Goal: Book appointment/travel/reservation

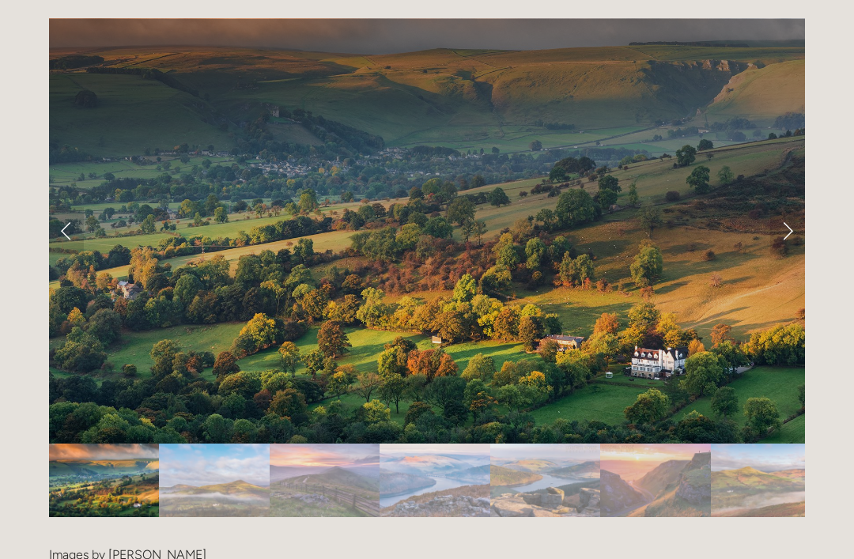
scroll to position [3185, 0]
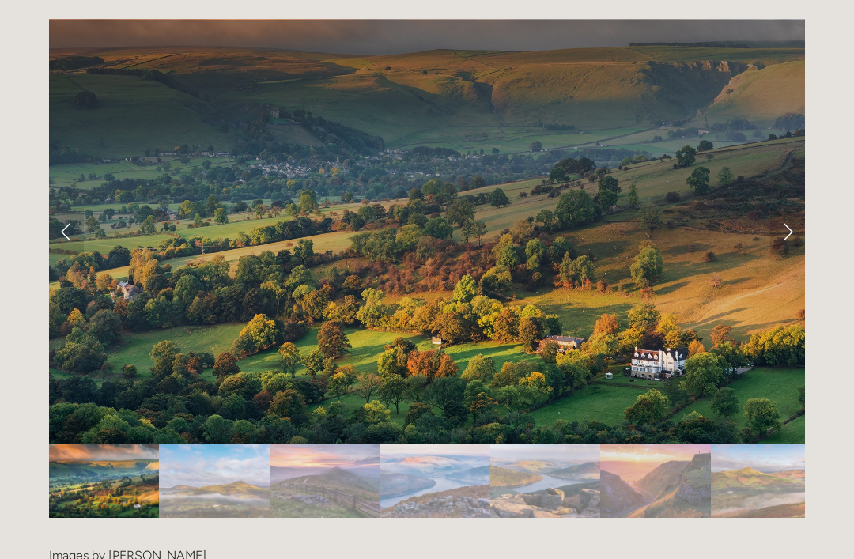
click at [791, 208] on link "Next Slide" at bounding box center [787, 231] width 35 height 47
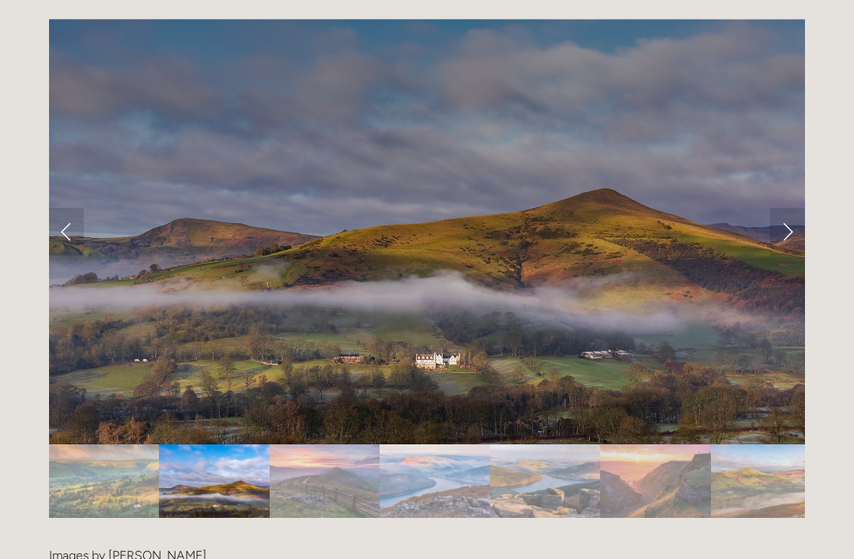
click at [792, 208] on link "Next Slide" at bounding box center [787, 231] width 35 height 47
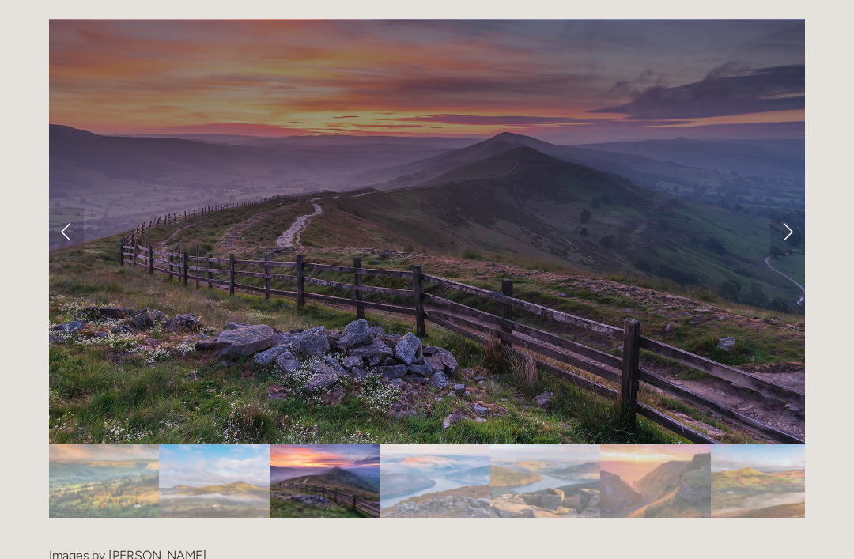
click at [794, 208] on link "Next Slide" at bounding box center [787, 231] width 35 height 47
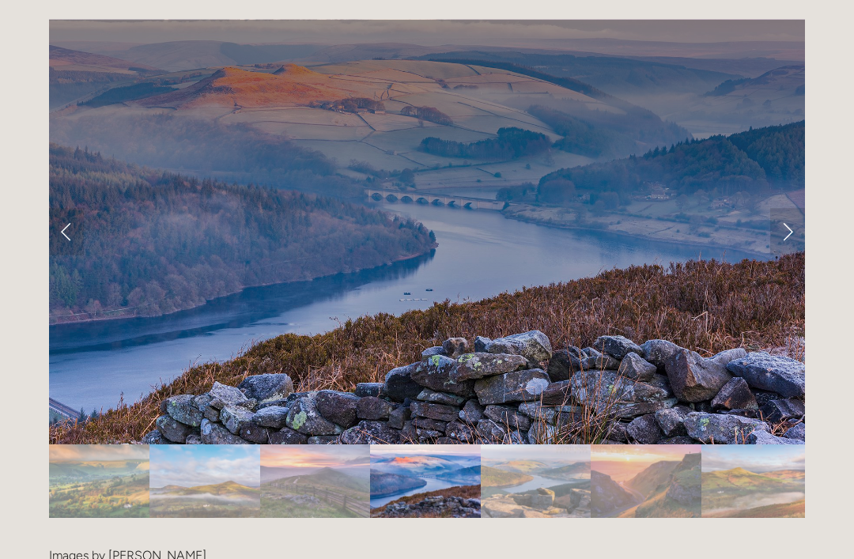
click at [792, 208] on link "Next Slide" at bounding box center [787, 231] width 35 height 47
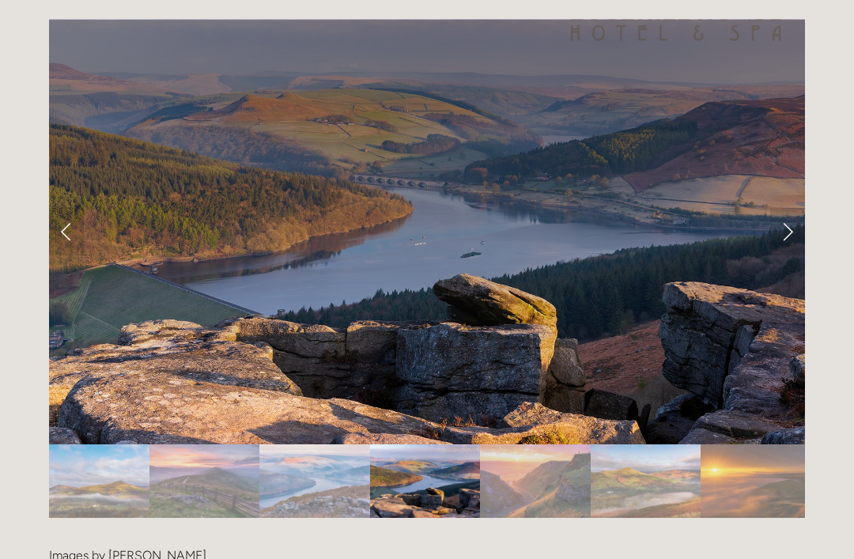
click at [793, 208] on link "Next Slide" at bounding box center [787, 231] width 35 height 47
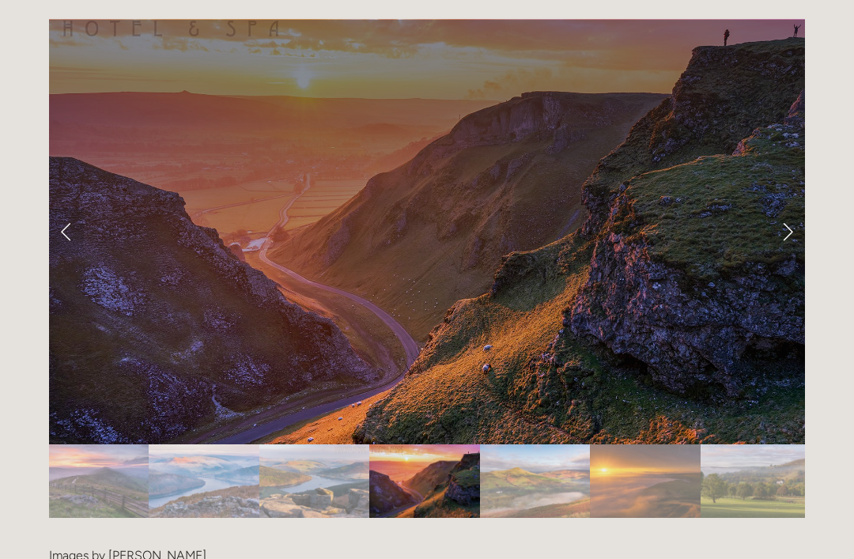
click at [795, 208] on link "Next Slide" at bounding box center [787, 231] width 35 height 47
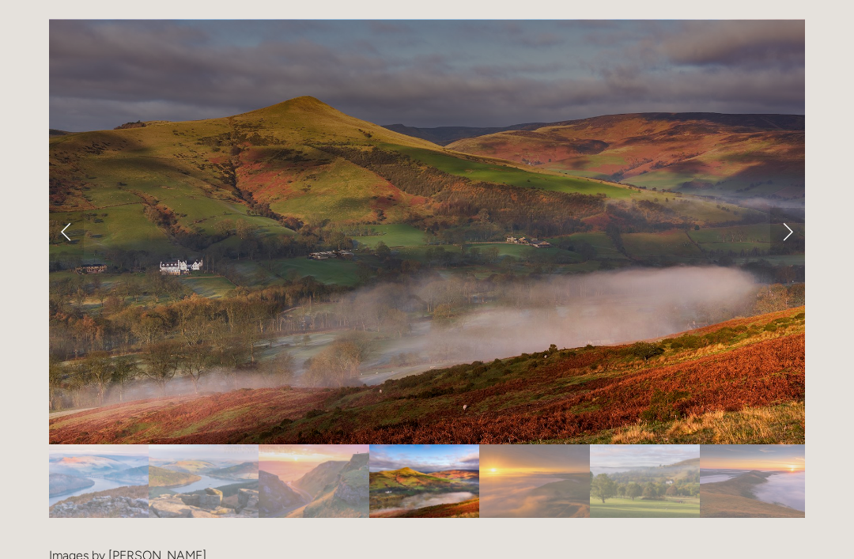
click at [792, 208] on link "Next Slide" at bounding box center [787, 231] width 35 height 47
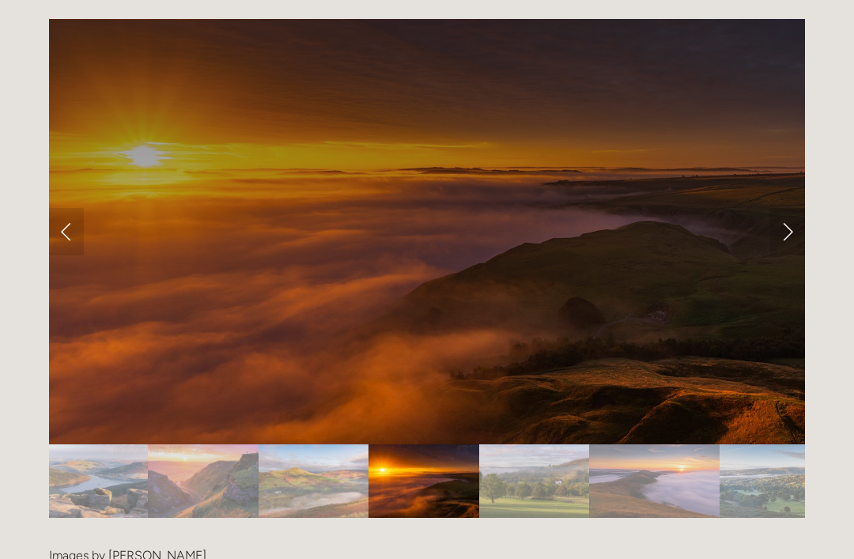
click at [789, 208] on link "Next Slide" at bounding box center [787, 231] width 35 height 47
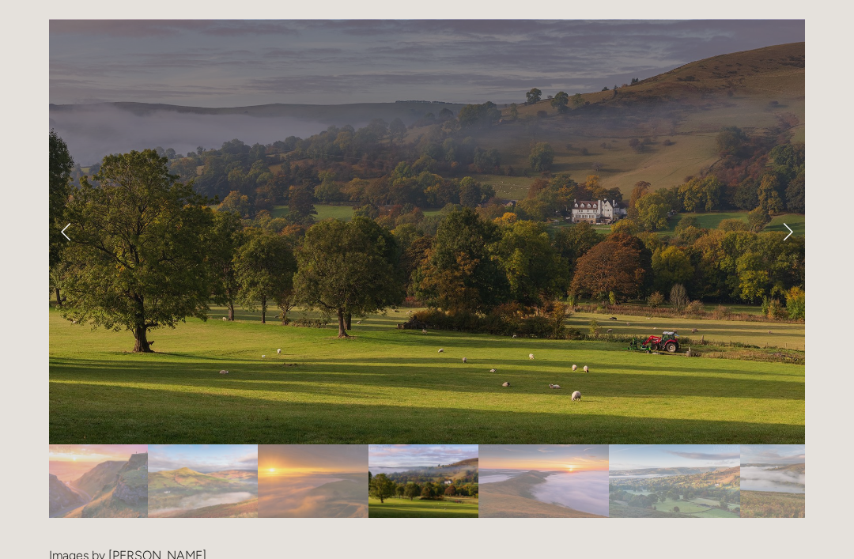
click at [796, 208] on link "Next Slide" at bounding box center [787, 231] width 35 height 47
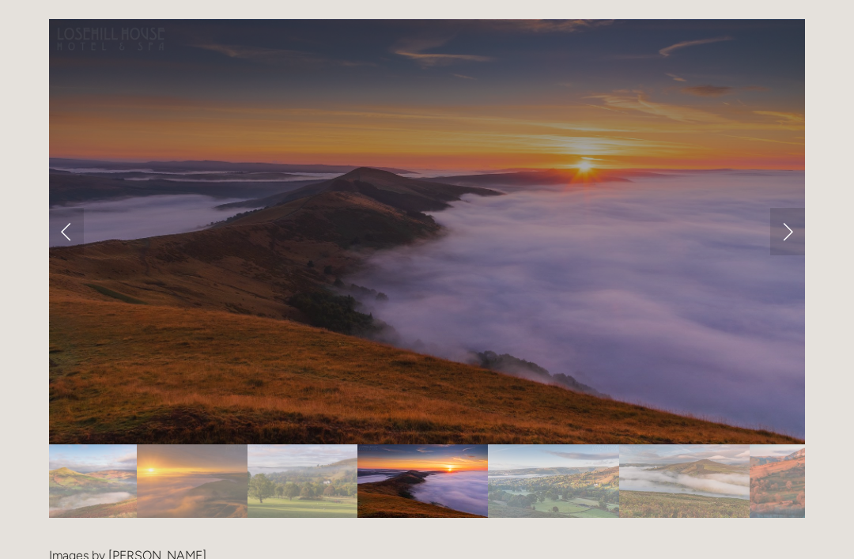
click at [796, 208] on link "Next Slide" at bounding box center [787, 231] width 35 height 47
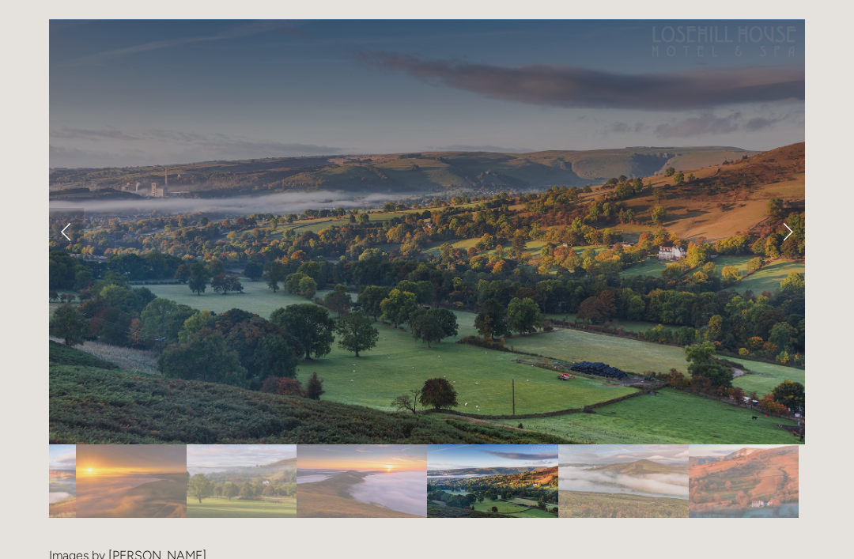
click at [799, 208] on link "Next Slide" at bounding box center [787, 231] width 35 height 47
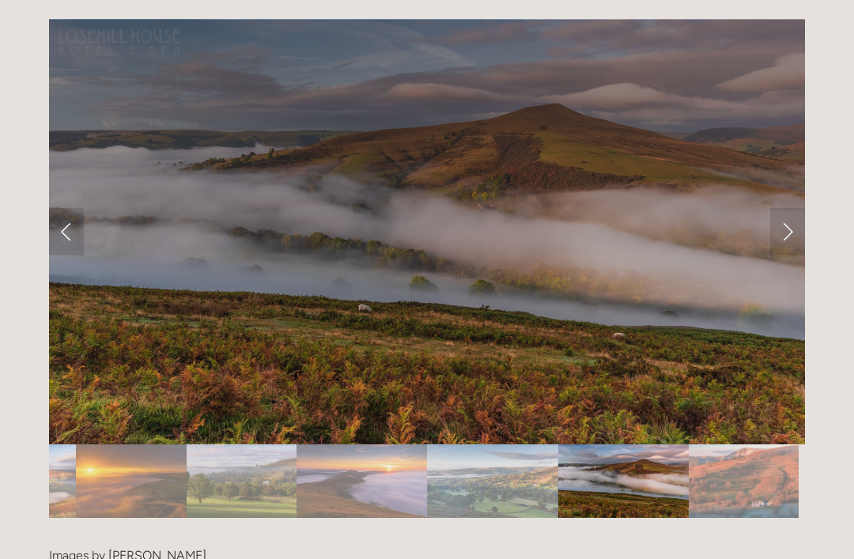
click at [799, 208] on link "Next Slide" at bounding box center [787, 231] width 35 height 47
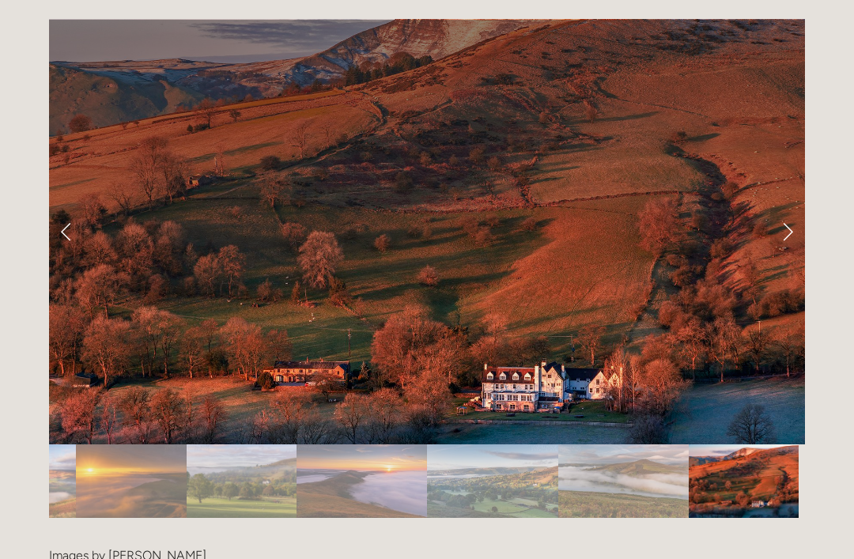
click at [793, 208] on link "Next Slide" at bounding box center [787, 231] width 35 height 47
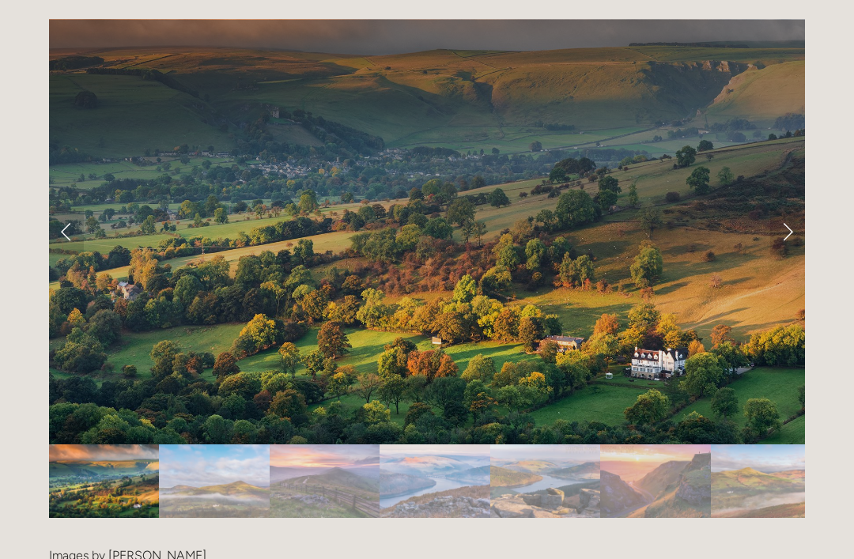
click at [793, 208] on link "Next Slide" at bounding box center [787, 231] width 35 height 47
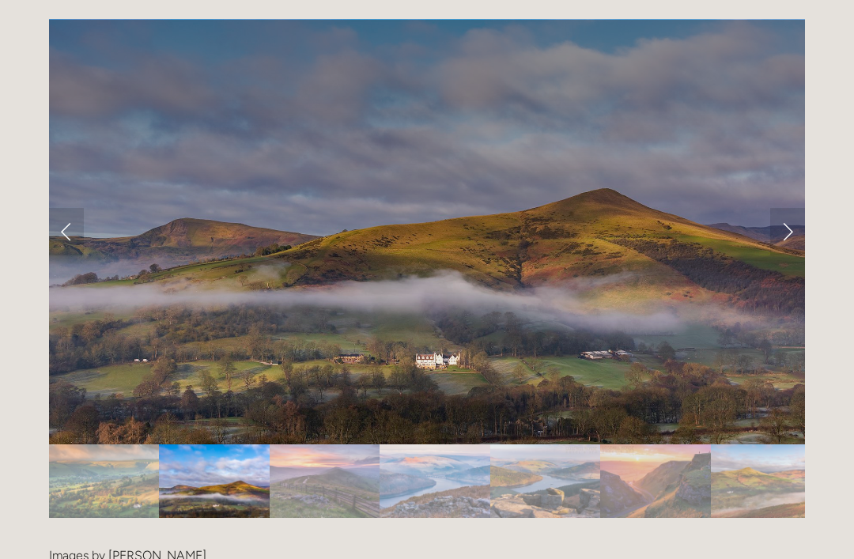
click at [796, 208] on link "Next Slide" at bounding box center [787, 231] width 35 height 47
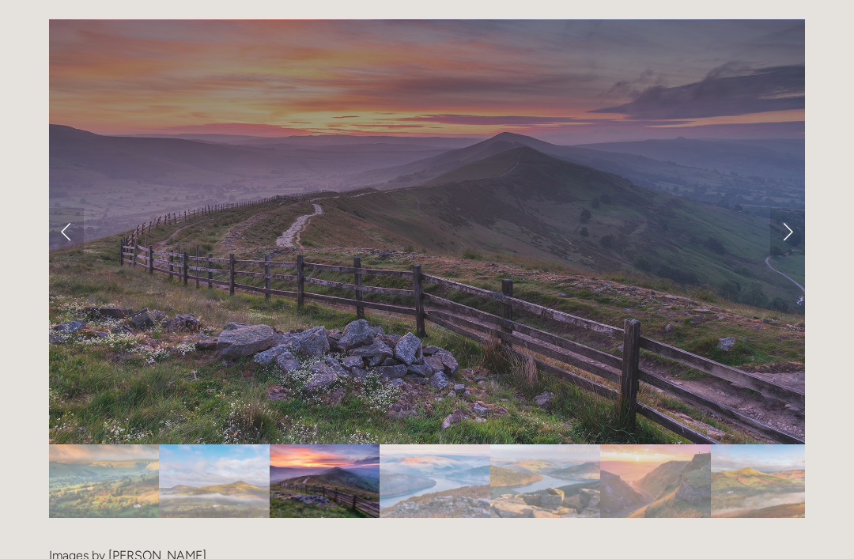
click at [798, 208] on link "Next Slide" at bounding box center [787, 231] width 35 height 47
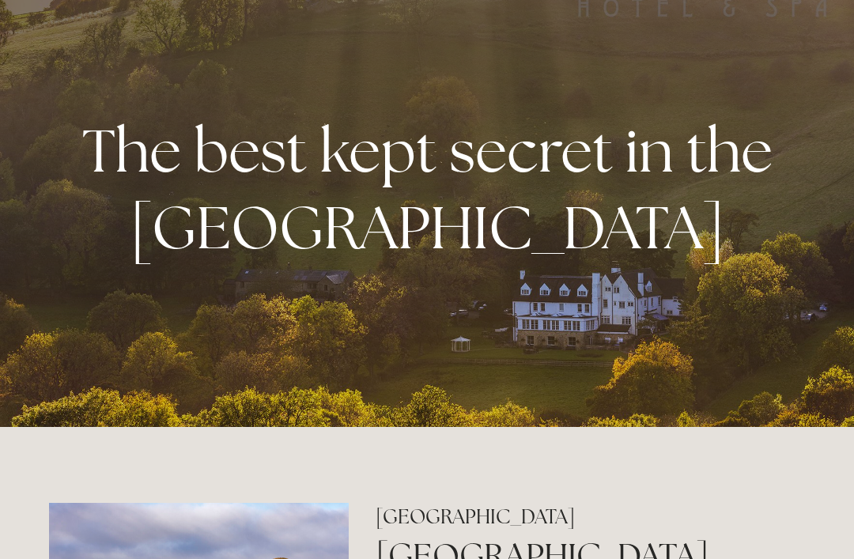
scroll to position [0, 0]
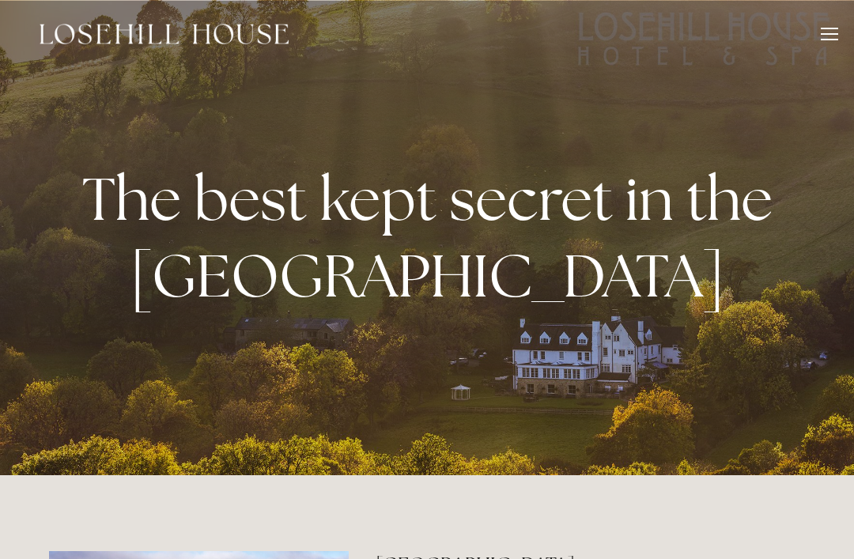
click at [833, 41] on div at bounding box center [829, 36] width 17 height 17
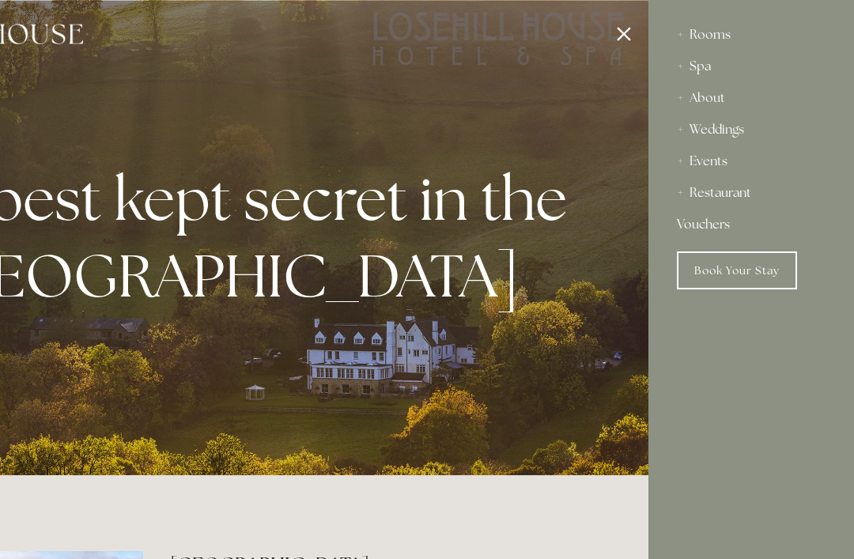
click at [714, 66] on div "Spa" at bounding box center [751, 67] width 149 height 32
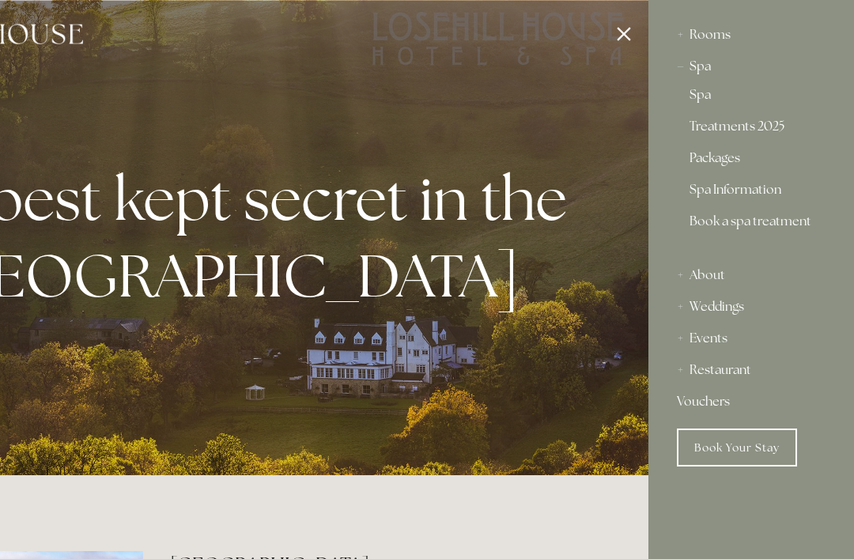
click at [769, 134] on link "Treatments 2025" at bounding box center [751, 129] width 123 height 19
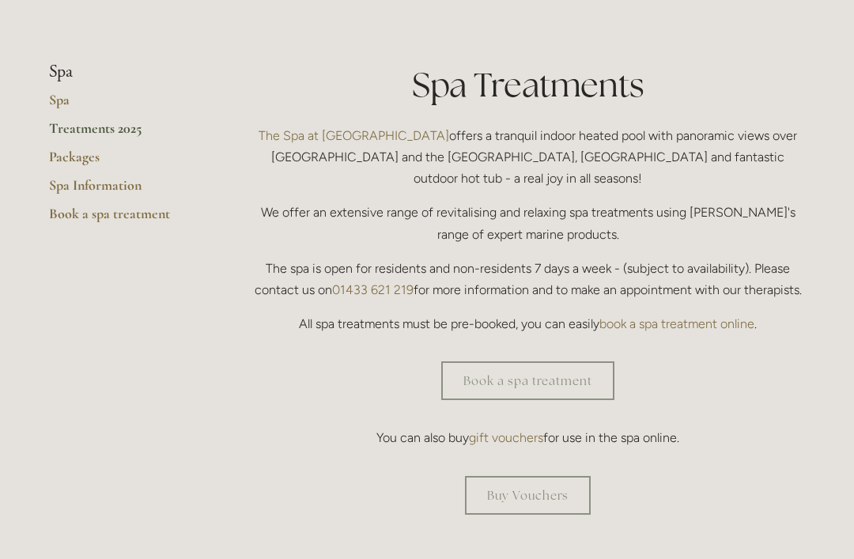
scroll to position [372, 0]
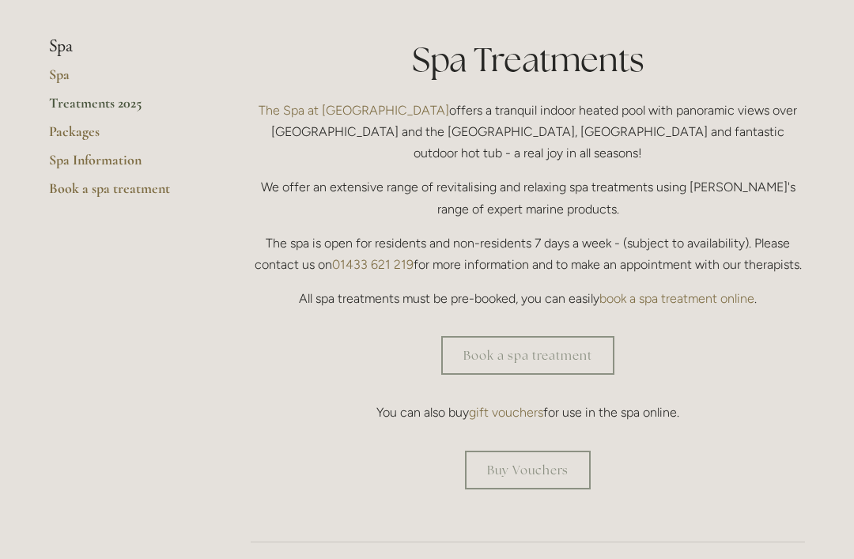
click at [558, 336] on link "Book a spa treatment" at bounding box center [527, 355] width 173 height 39
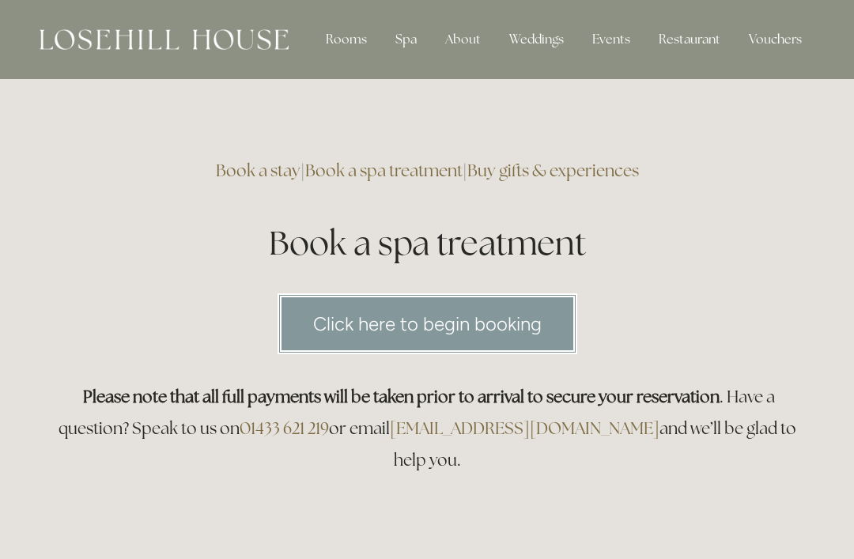
click at [713, 329] on div "Click here to begin booking" at bounding box center [427, 323] width 756 height 61
click at [512, 330] on link "Click here to begin booking" at bounding box center [428, 323] width 300 height 61
click at [348, 45] on div "Rooms" at bounding box center [346, 40] width 66 height 32
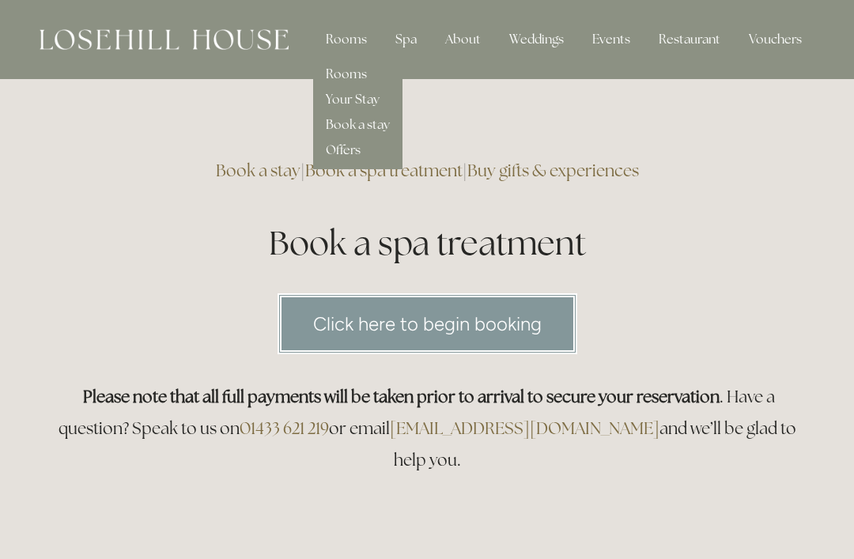
click at [365, 70] on link "Rooms" at bounding box center [346, 74] width 41 height 17
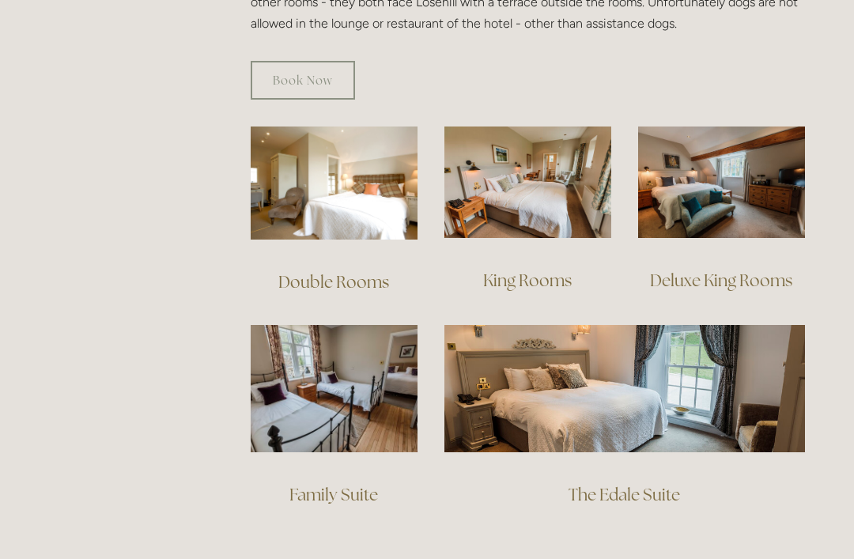
scroll to position [1036, 0]
click at [745, 270] on link "Deluxe King Rooms" at bounding box center [721, 280] width 142 height 21
click at [610, 391] on img at bounding box center [624, 388] width 361 height 127
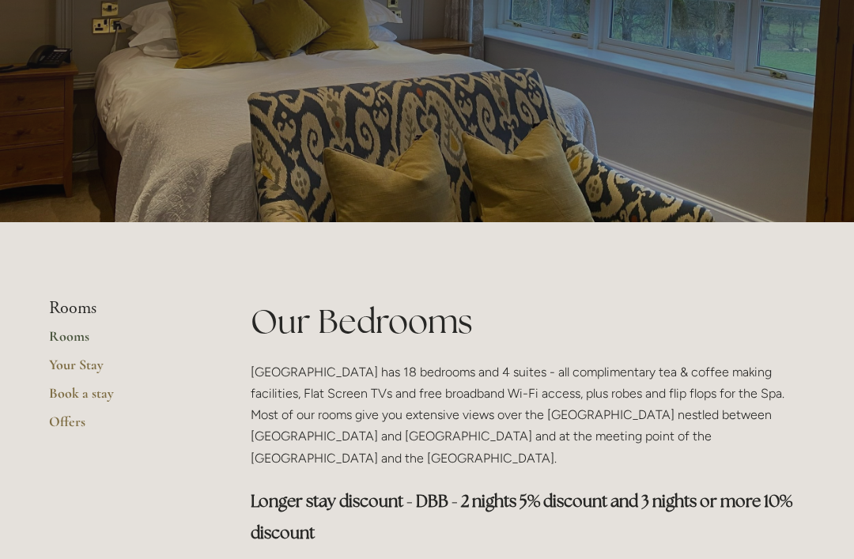
scroll to position [0, 0]
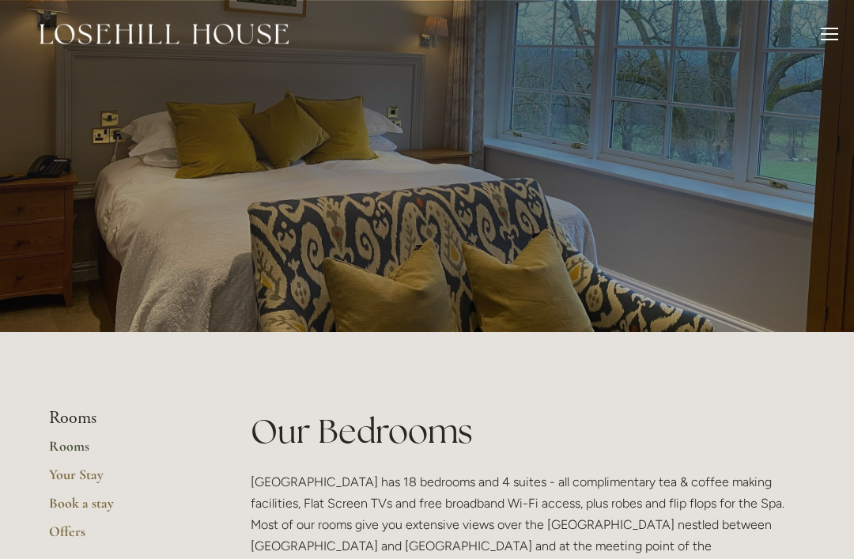
click at [831, 36] on div at bounding box center [829, 36] width 17 height 17
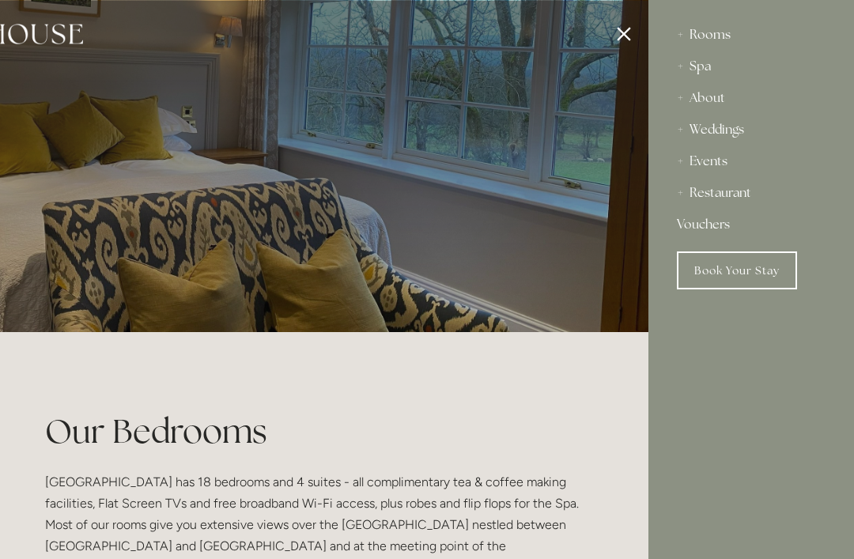
click at [748, 198] on div "Restaurant" at bounding box center [751, 193] width 149 height 32
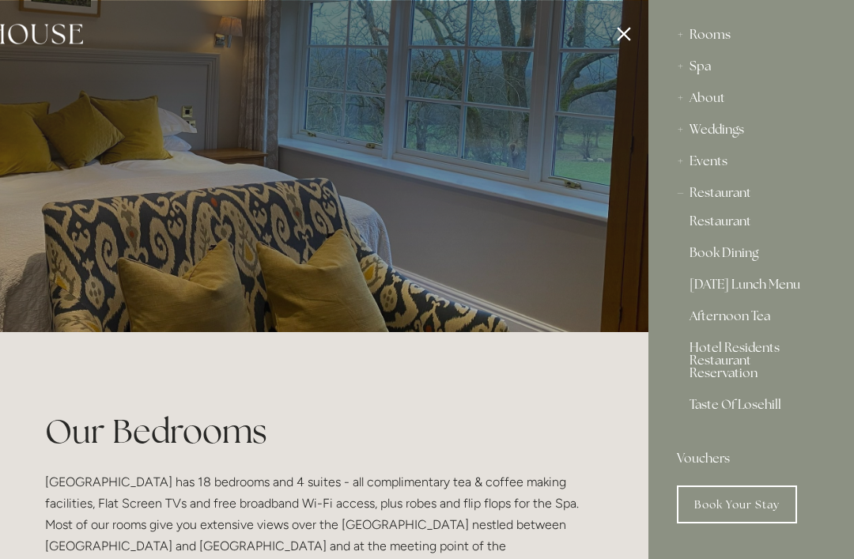
click at [747, 195] on div "Restaurant" at bounding box center [751, 193] width 149 height 32
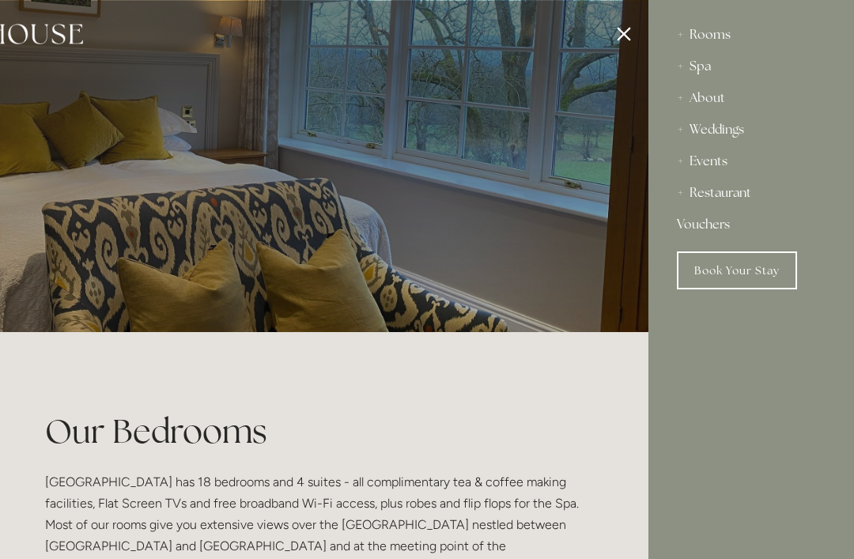
click at [746, 194] on div "Restaurant" at bounding box center [751, 193] width 149 height 32
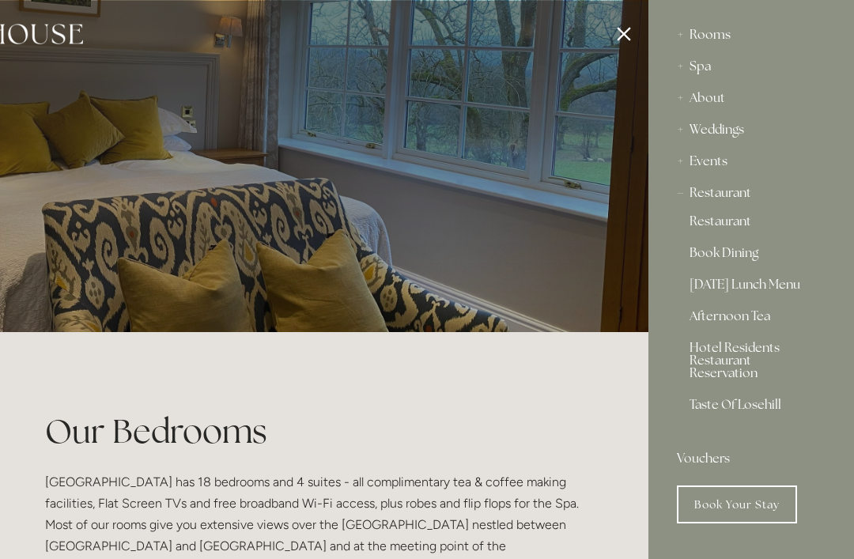
click at [747, 221] on link "Restaurant" at bounding box center [751, 224] width 123 height 19
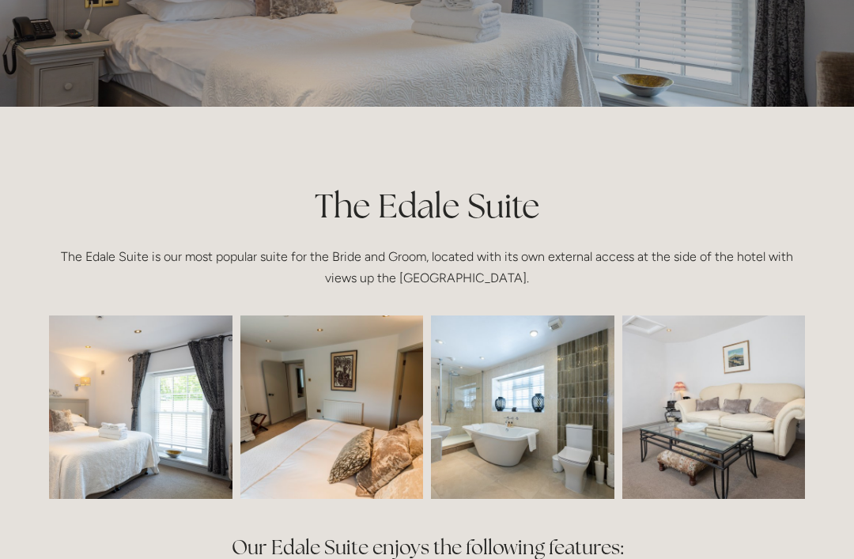
click at [548, 456] on img at bounding box center [522, 407] width 275 height 183
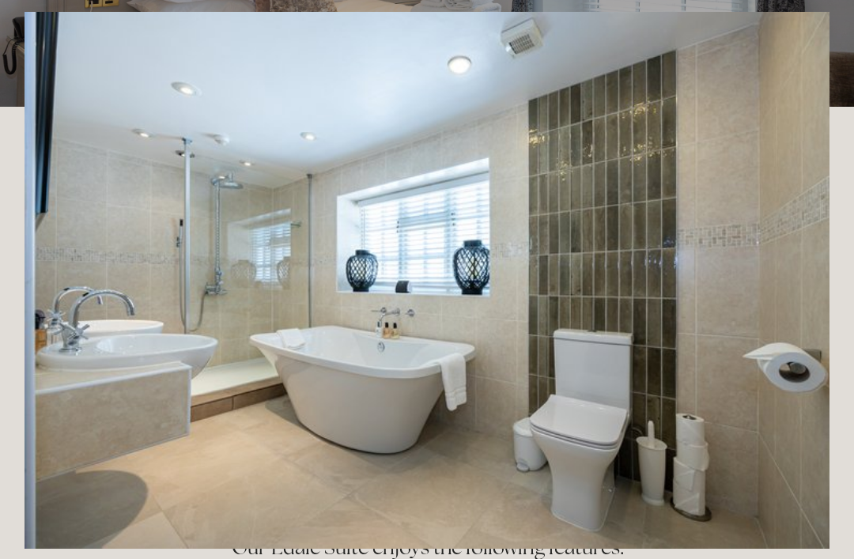
scroll to position [225, 0]
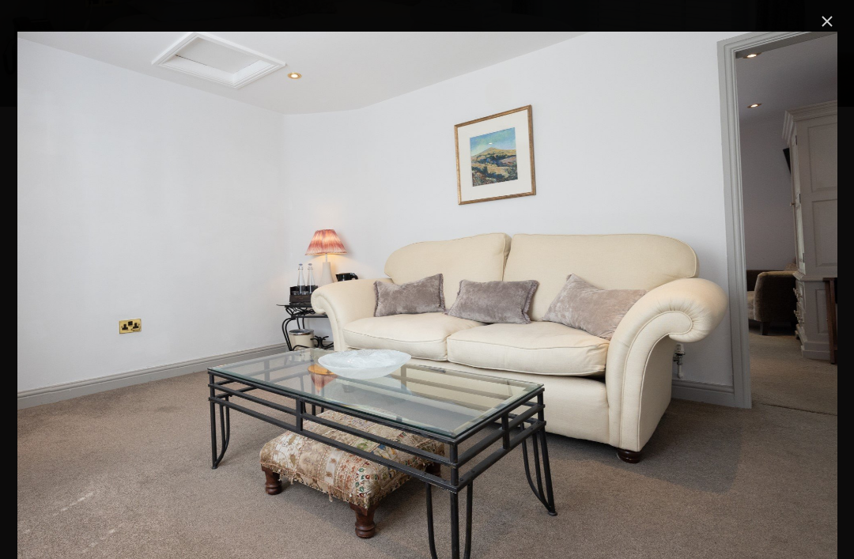
click at [824, 21] on link "Close" at bounding box center [827, 21] width 19 height 19
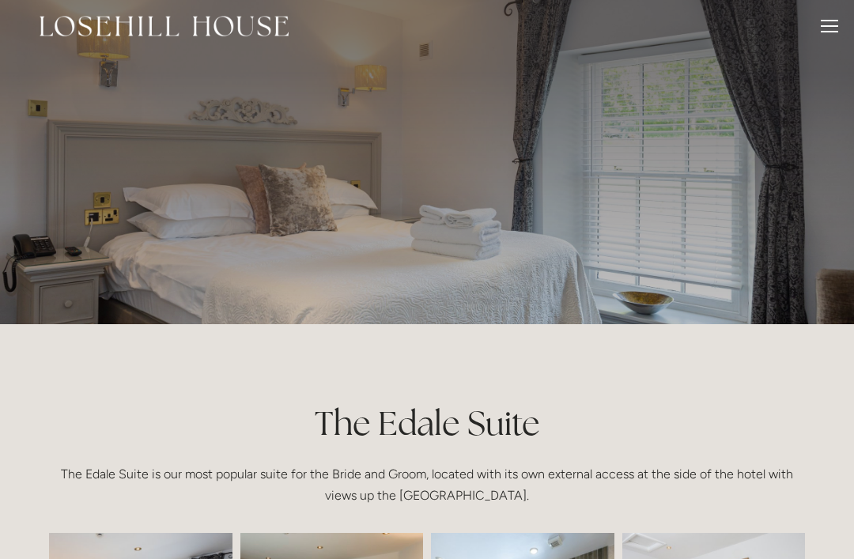
scroll to position [0, 0]
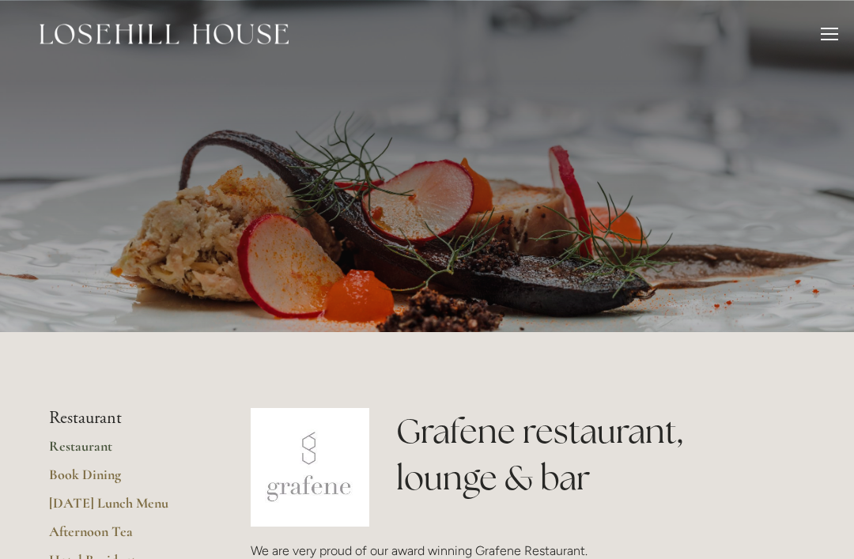
click at [830, 33] on div at bounding box center [829, 34] width 17 height 2
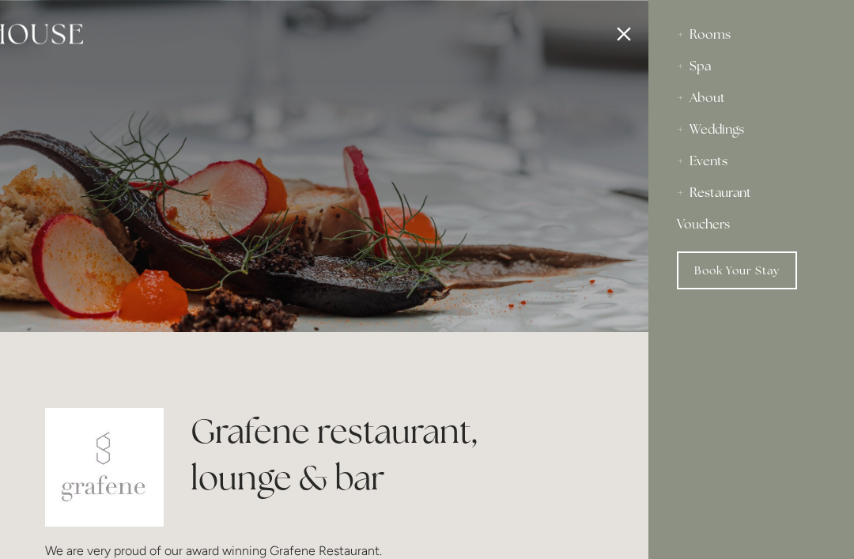
click at [849, 187] on nav "Rooms Rooms Your Stay Book a stay Offers Spa Spa" at bounding box center [751, 173] width 206 height 346
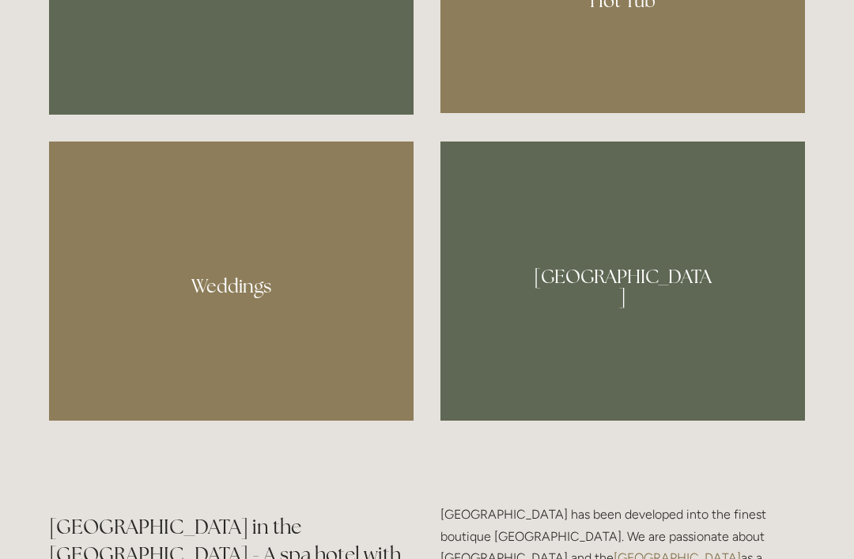
scroll to position [1408, 0]
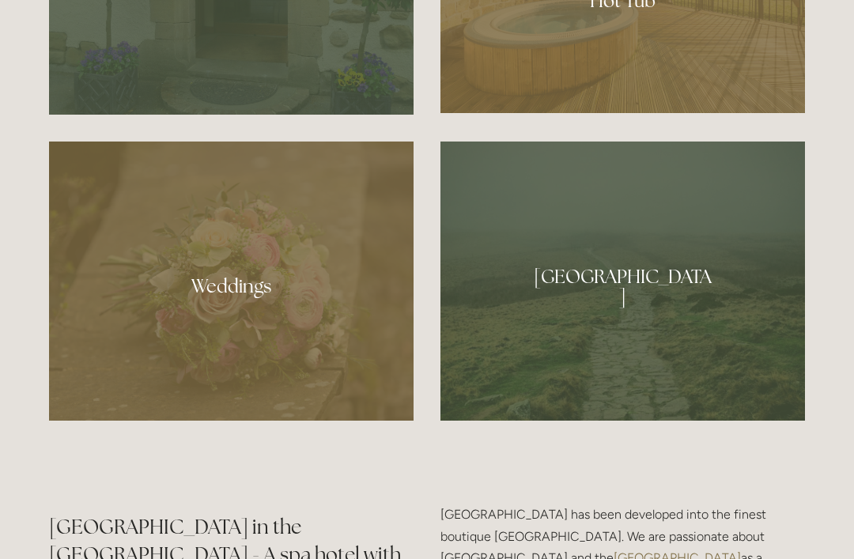
click at [671, 350] on div at bounding box center [622, 281] width 365 height 279
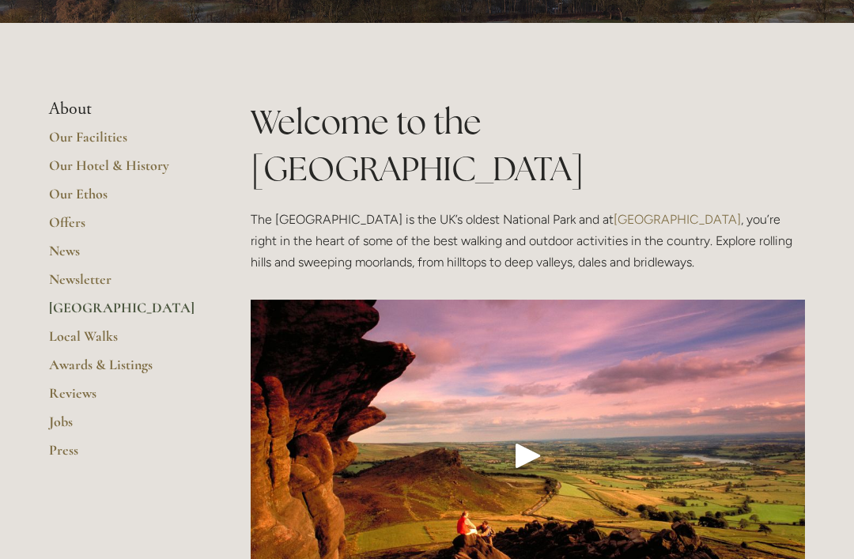
scroll to position [215, 0]
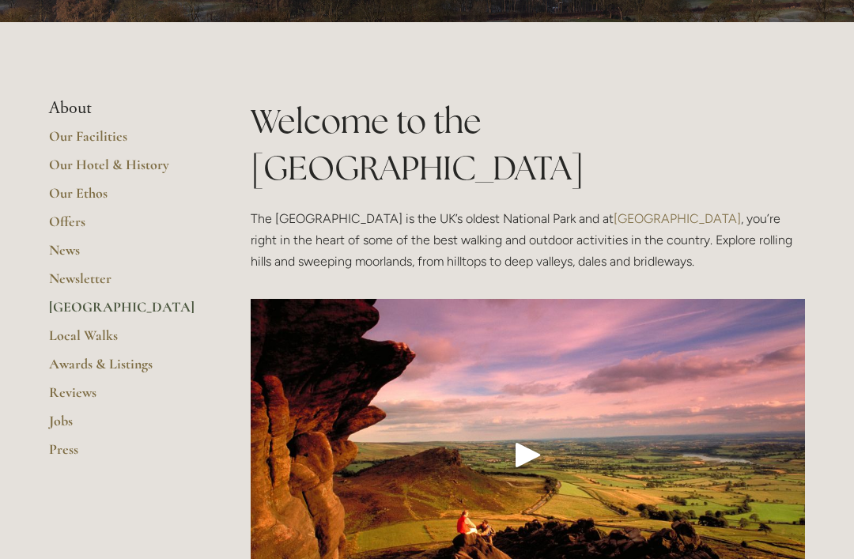
click at [154, 176] on link "Our Hotel & History" at bounding box center [124, 170] width 151 height 28
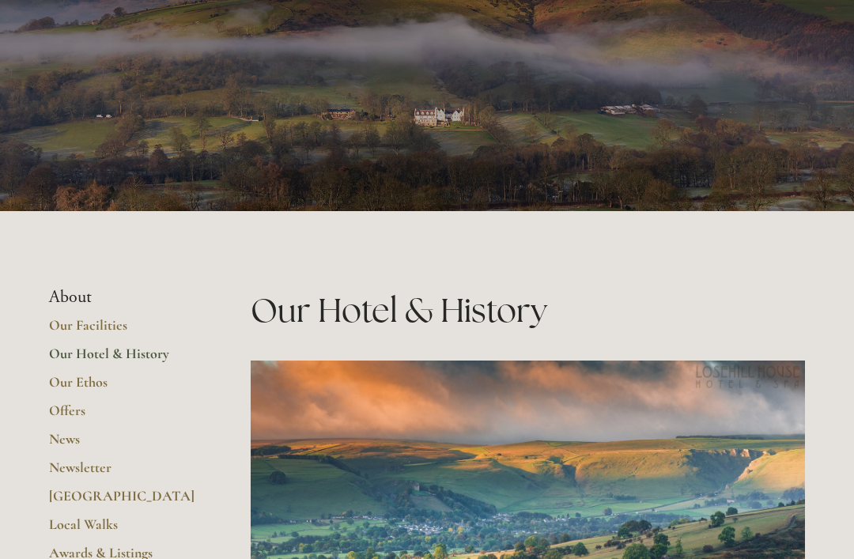
scroll to position [121, 0]
click at [62, 406] on link "Offers" at bounding box center [124, 416] width 151 height 28
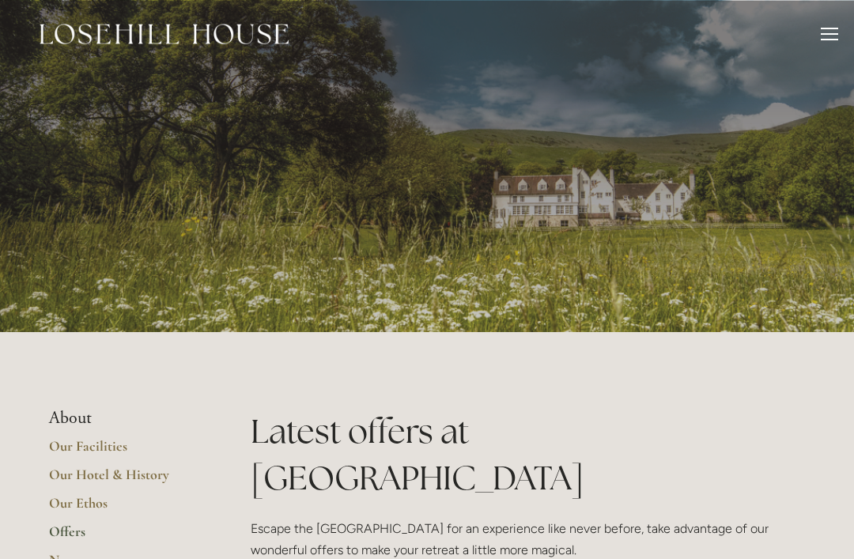
click at [828, 36] on div at bounding box center [829, 36] width 17 height 17
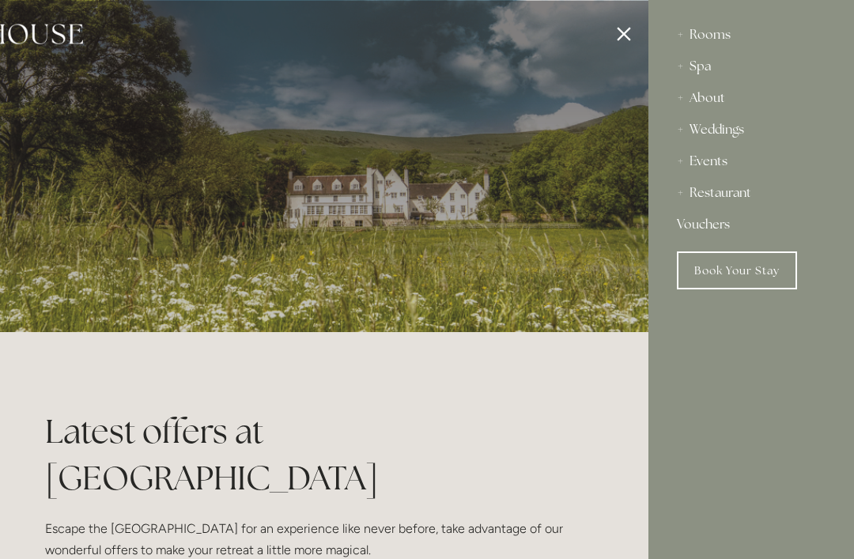
click at [724, 36] on div "Rooms" at bounding box center [751, 35] width 149 height 32
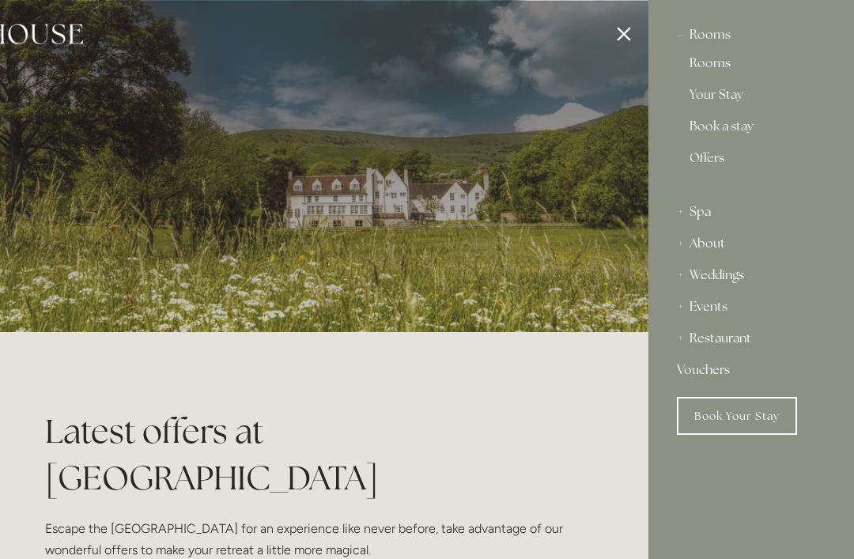
click at [752, 123] on link "Book a stay" at bounding box center [751, 129] width 123 height 19
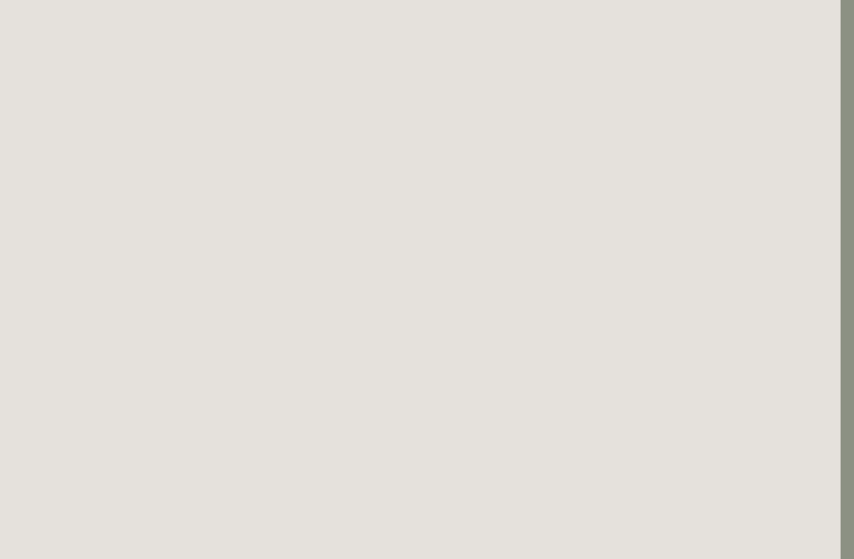
scroll to position [3018, 13]
